Goal: Task Accomplishment & Management: Use online tool/utility

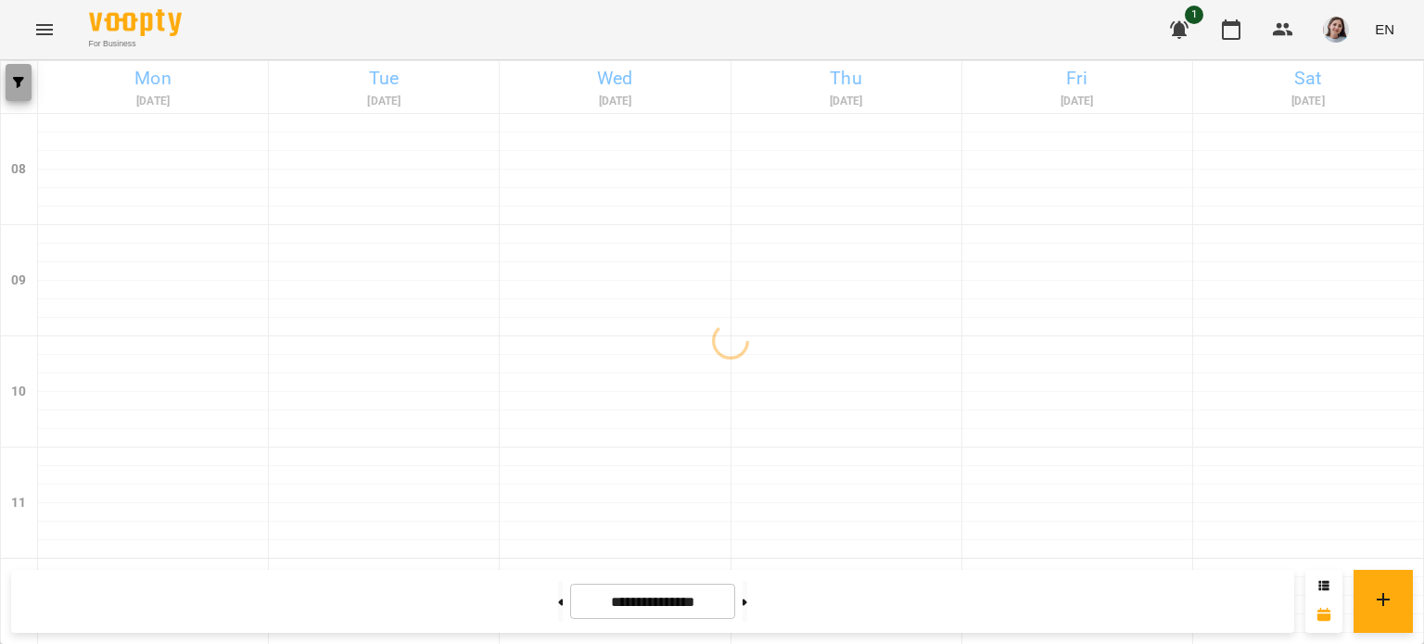
click at [19, 70] on button "button" at bounding box center [19, 82] width 26 height 37
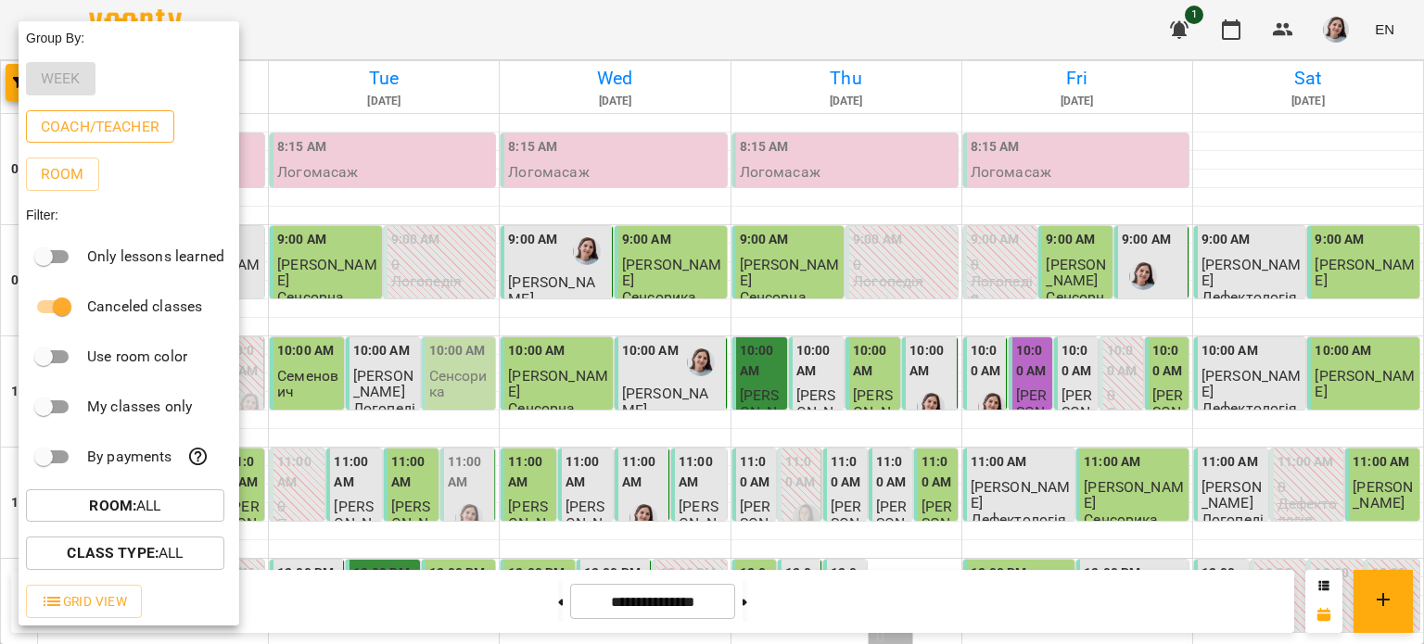
drag, startPoint x: 126, startPoint y: 188, endPoint x: 86, endPoint y: 121, distance: 77.8
click at [86, 121] on div "Group By: Week Coach/Teacher Room Filter: Only lessons learned Canceled classes…" at bounding box center [129, 323] width 221 height 605
click at [86, 121] on p "Coach/Teacher" at bounding box center [100, 127] width 119 height 22
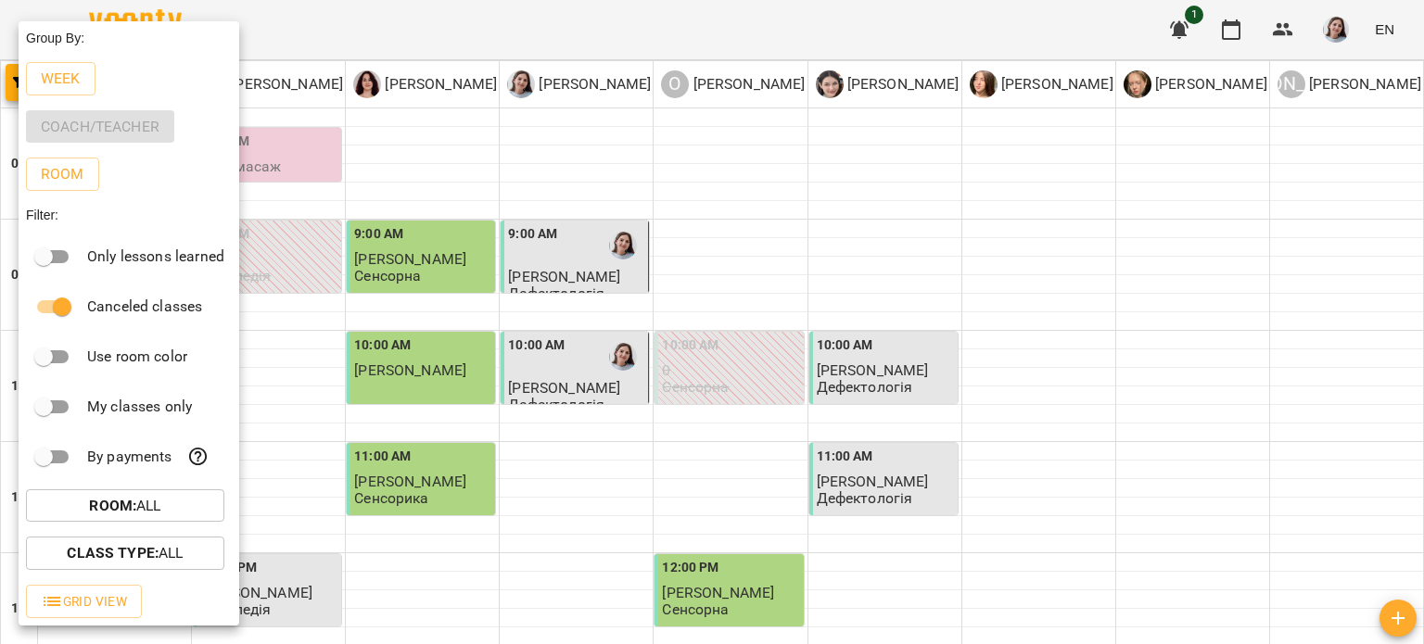
click at [438, 23] on div at bounding box center [712, 322] width 1424 height 644
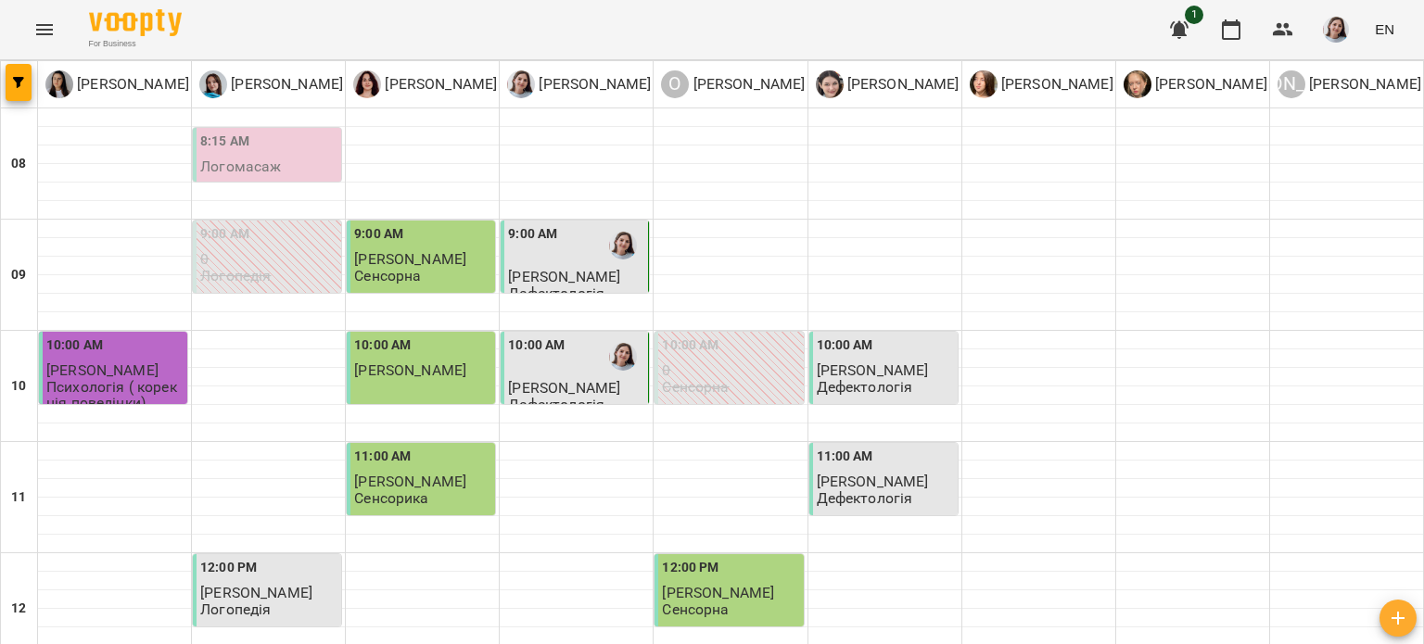
type input "**********"
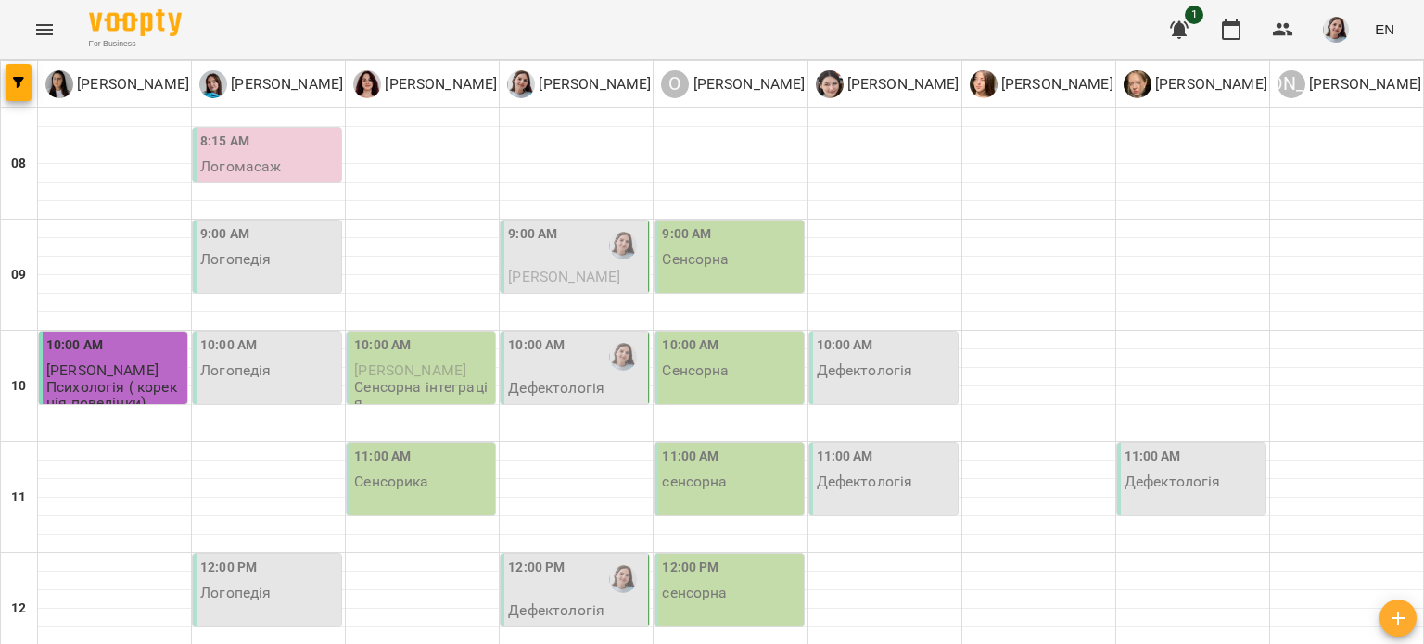
scroll to position [649, 0]
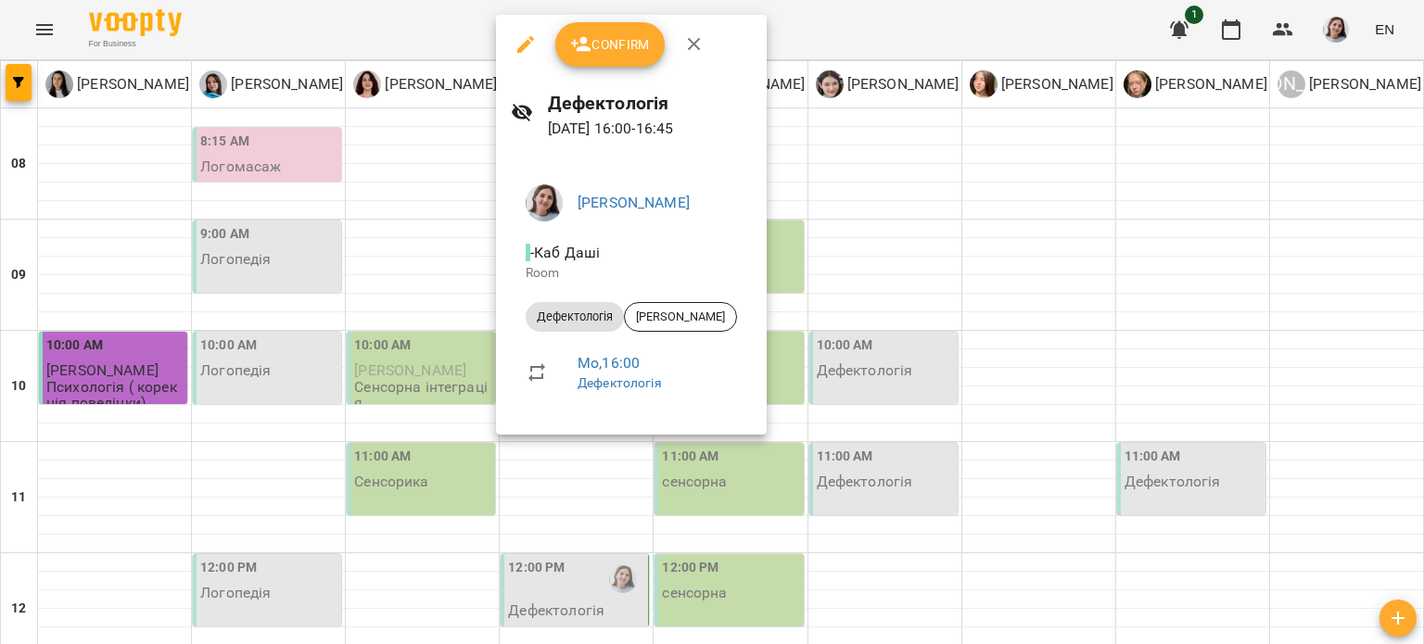
click at [361, 344] on div at bounding box center [712, 322] width 1424 height 644
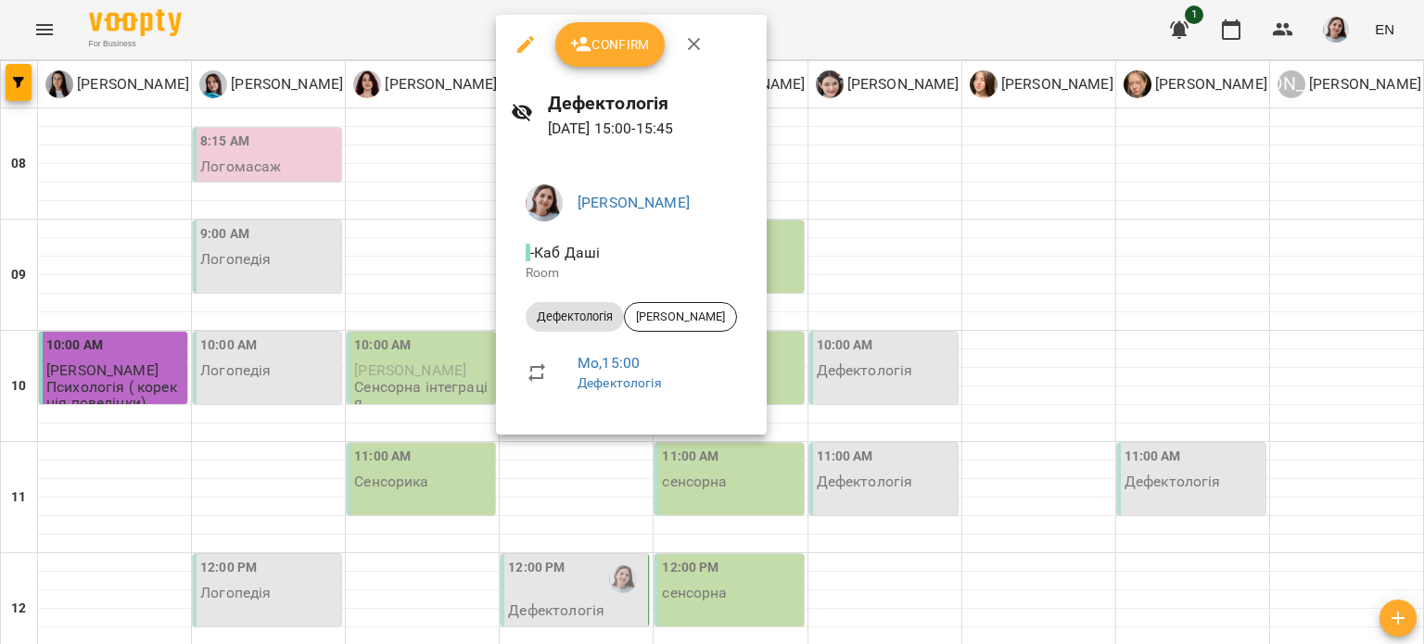
click at [341, 346] on div at bounding box center [712, 322] width 1424 height 644
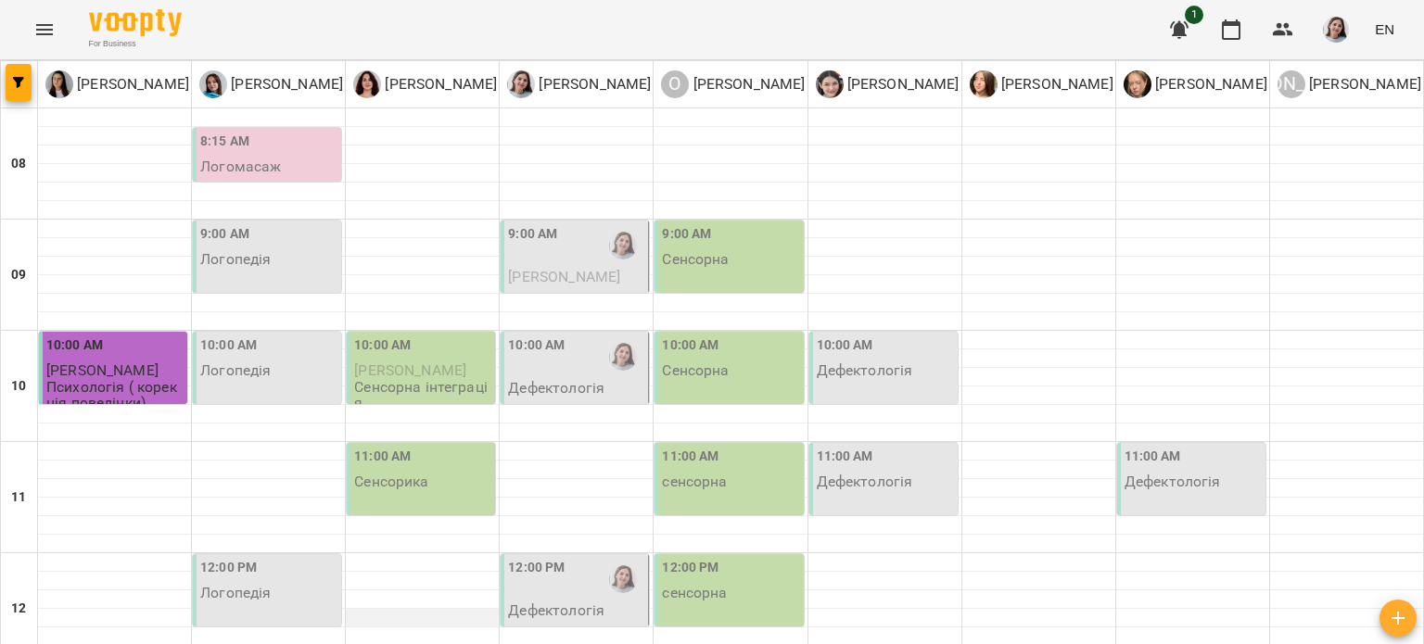
scroll to position [278, 0]
click at [527, 603] on p "Дефектологія" at bounding box center [556, 611] width 96 height 16
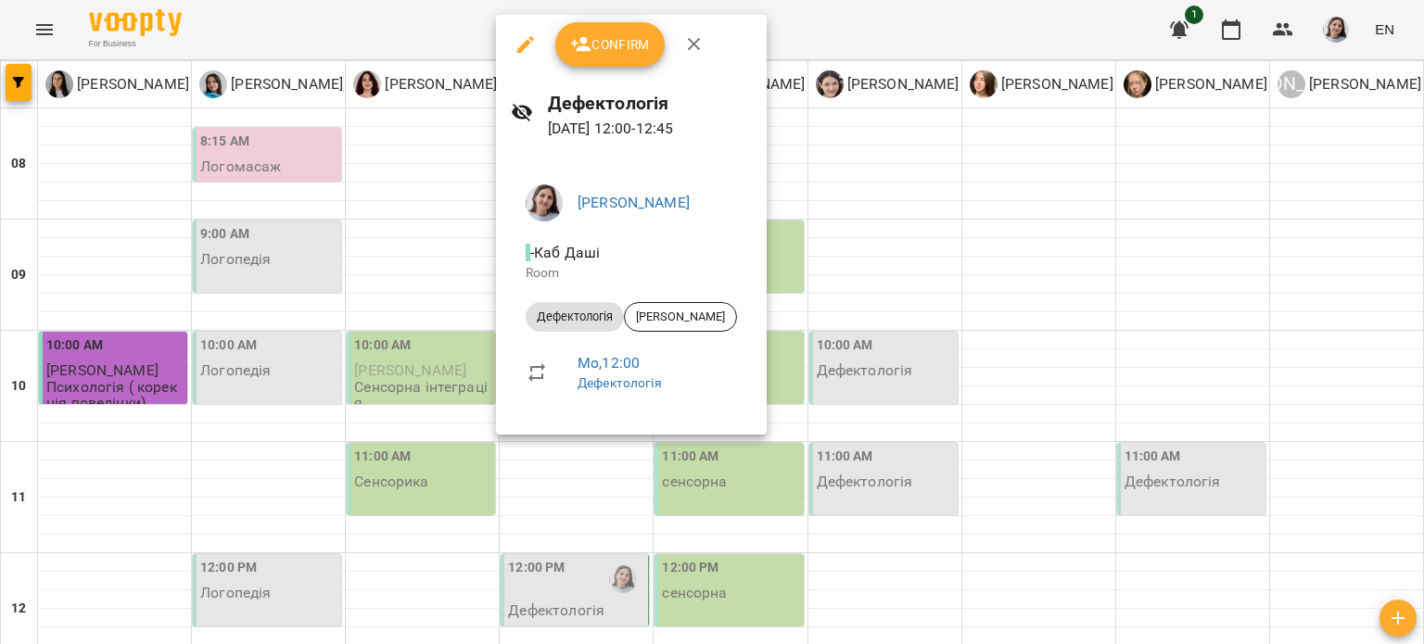
click at [379, 344] on div at bounding box center [712, 322] width 1424 height 644
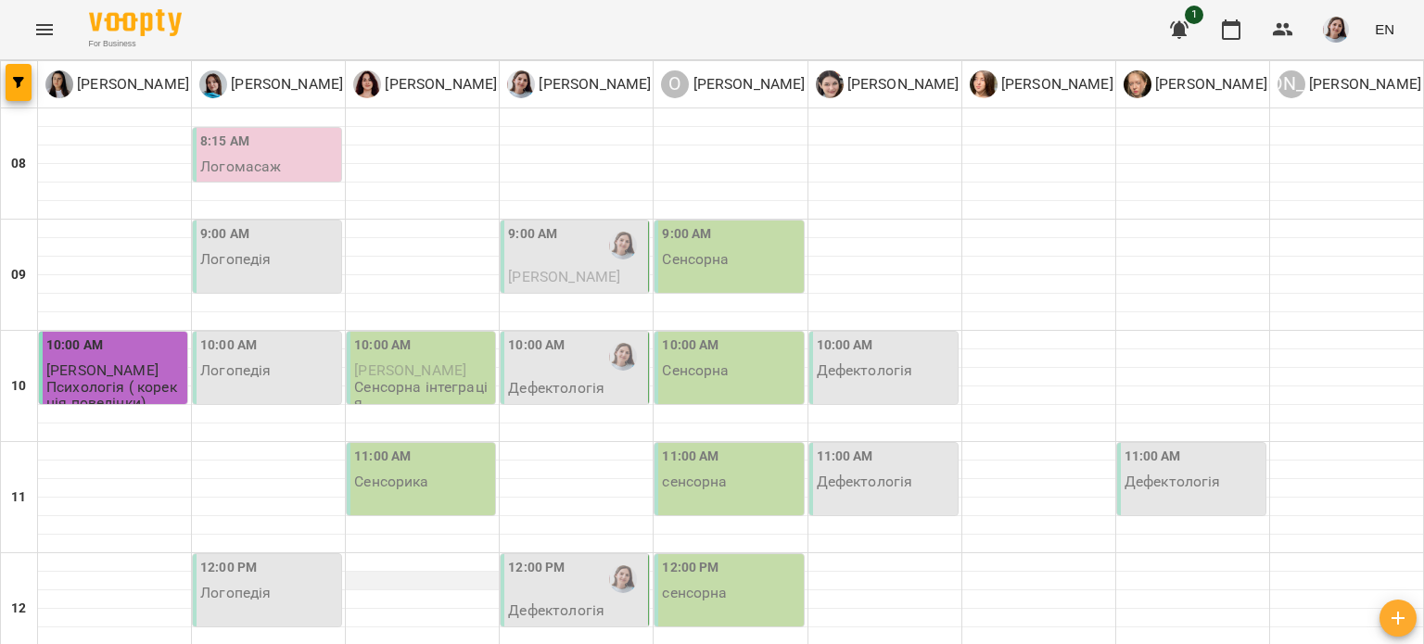
scroll to position [0, 0]
click at [538, 337] on label "10:00 AM" at bounding box center [536, 346] width 57 height 20
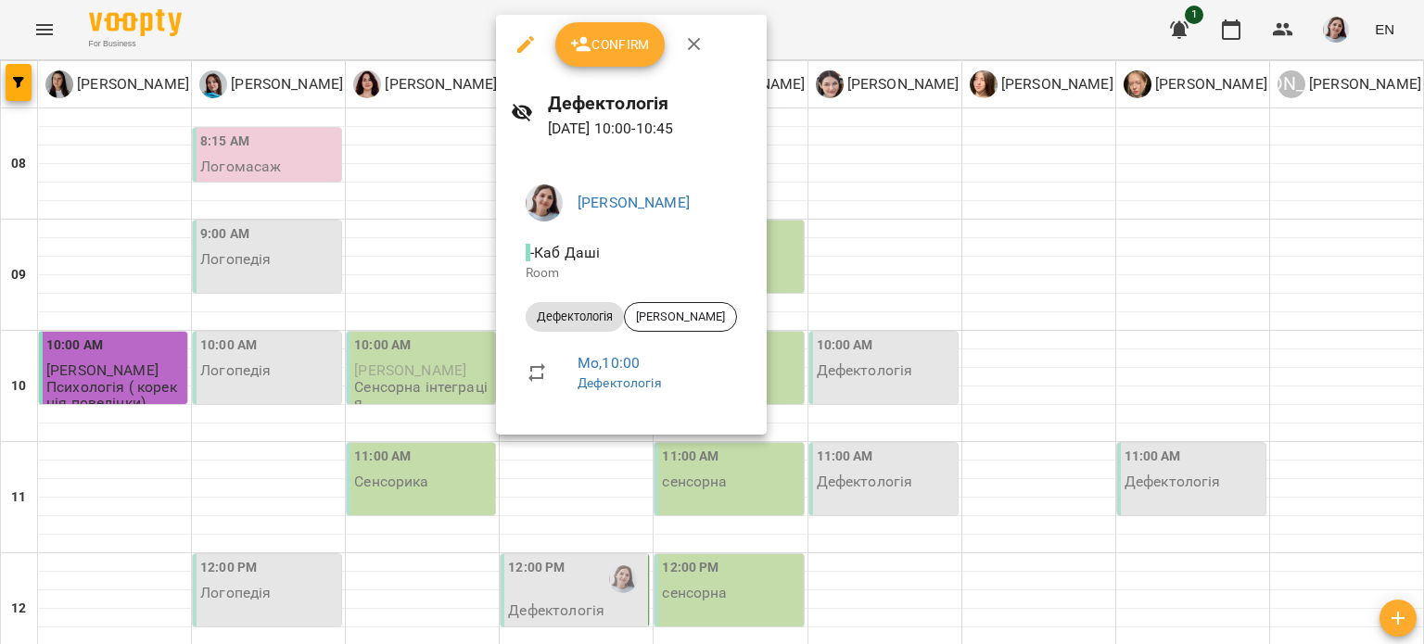
click at [390, 314] on div at bounding box center [712, 322] width 1424 height 644
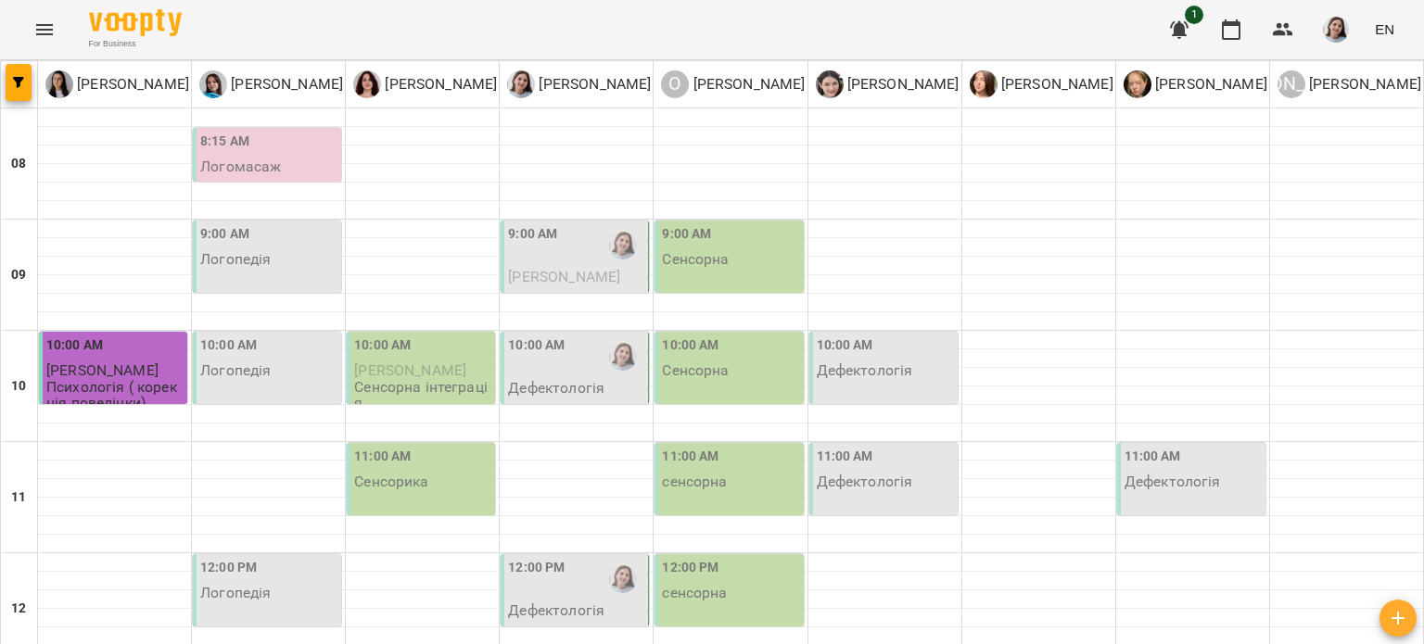
click at [518, 244] on div "9:00 AM" at bounding box center [532, 245] width 49 height 43
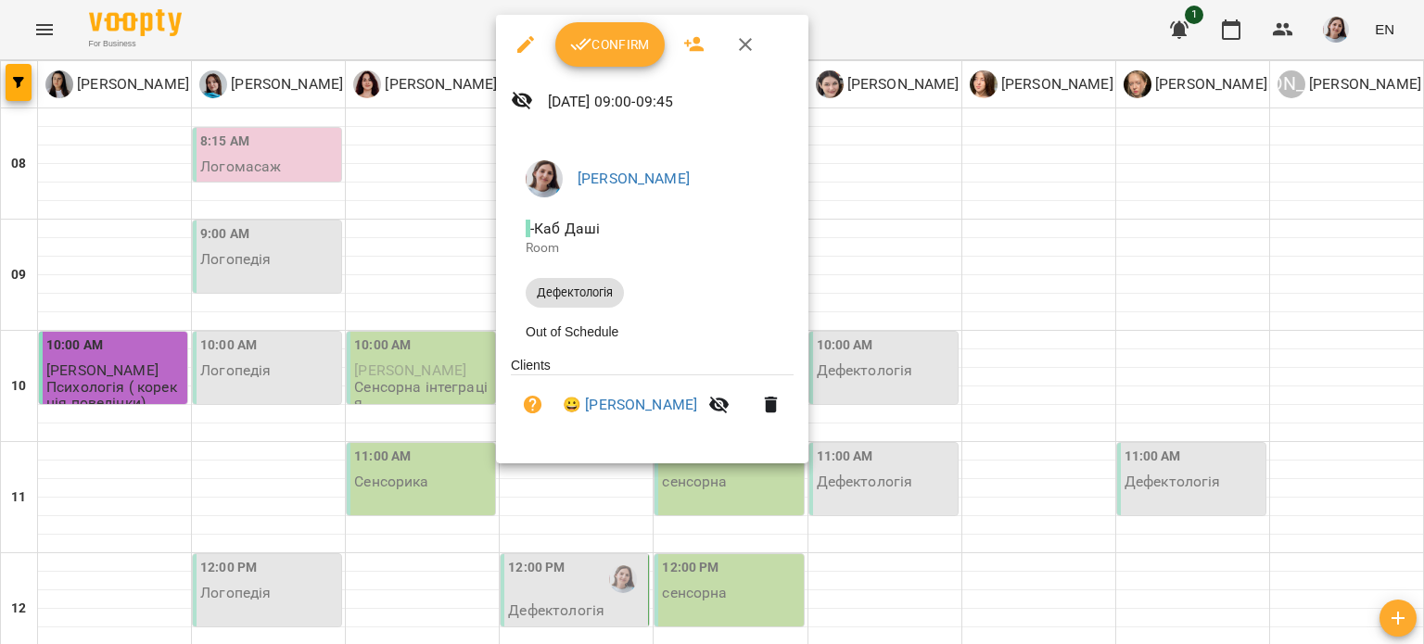
click at [356, 241] on div at bounding box center [712, 322] width 1424 height 644
